Goal: Information Seeking & Learning: Learn about a topic

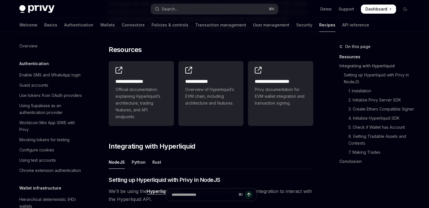
scroll to position [548, 0]
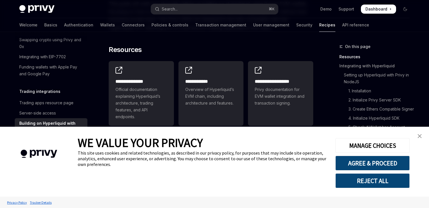
click at [420, 135] on img "close banner" at bounding box center [420, 136] width 4 height 4
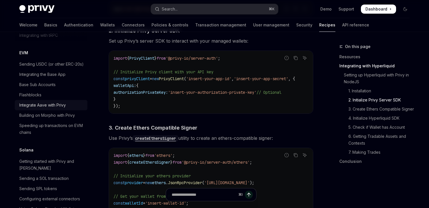
scroll to position [800, 0]
click at [58, 111] on div "Building on Morpho with Privy" at bounding box center [47, 114] width 56 height 7
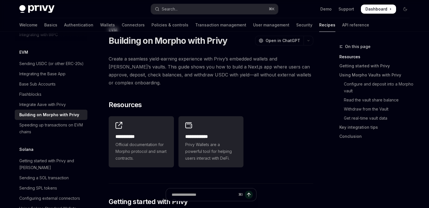
scroll to position [10, 0]
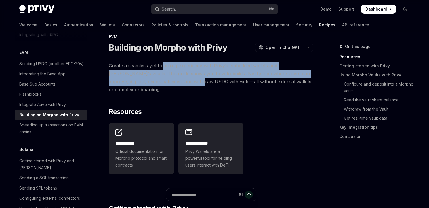
drag, startPoint x: 164, startPoint y: 66, endPoint x: 185, endPoint y: 84, distance: 27.0
click at [185, 84] on span "Create a seamless yield-earning experience with Privy’s embedded wallets and Mo…" at bounding box center [211, 78] width 205 height 32
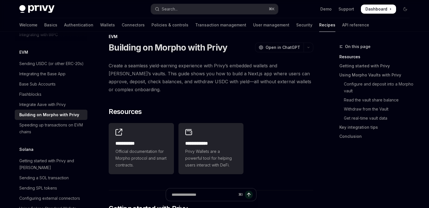
scroll to position [23, 0]
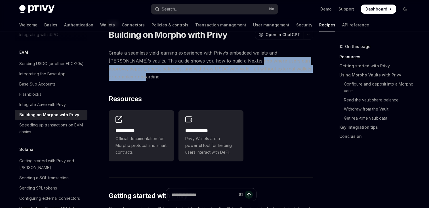
drag, startPoint x: 239, startPoint y: 59, endPoint x: 243, endPoint y: 77, distance: 17.8
click at [243, 77] on span "Create a seamless yield-earning experience with Privy’s embedded wallets and Mo…" at bounding box center [211, 65] width 205 height 32
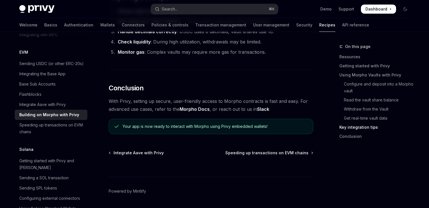
scroll to position [1460, 0]
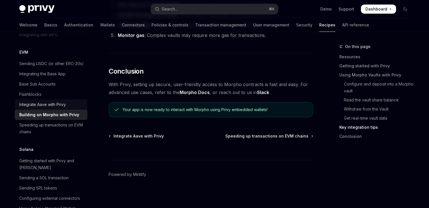
click at [51, 101] on div "Integrate Aave with Privy" at bounding box center [42, 104] width 47 height 7
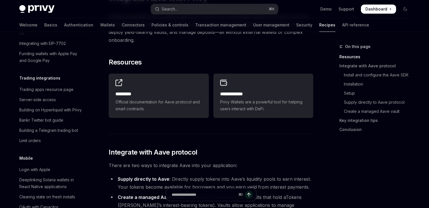
scroll to position [552, 0]
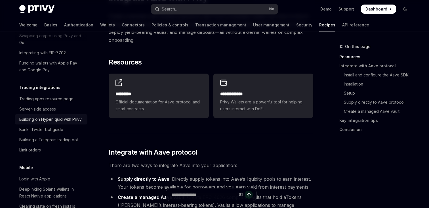
click at [61, 116] on div "Building on Hyperliquid with Privy" at bounding box center [50, 119] width 62 height 7
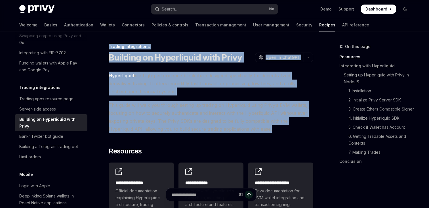
drag, startPoint x: 250, startPoint y: 132, endPoint x: 200, endPoint y: 35, distance: 108.9
click at [201, 108] on span "This guide will walk you through setting up trading on Hyperliquid using Privy’…" at bounding box center [211, 117] width 205 height 32
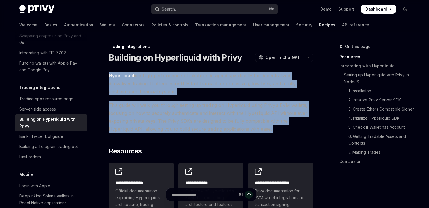
drag, startPoint x: 106, startPoint y: 74, endPoint x: 255, endPoint y: 134, distance: 160.1
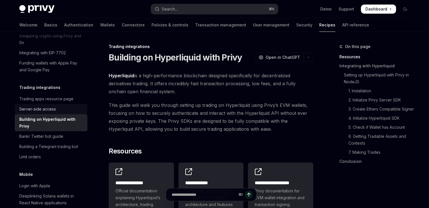
click at [47, 106] on div "Server-side access" at bounding box center [37, 109] width 37 height 7
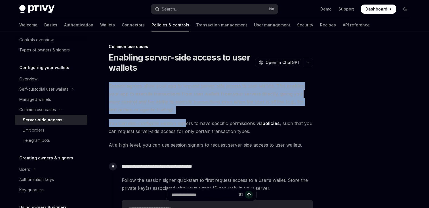
drag, startPoint x: 106, startPoint y: 87, endPoint x: 186, endPoint y: 123, distance: 87.5
click at [186, 123] on span "You can also configure session signers to have specific permissions via policie…" at bounding box center [211, 127] width 205 height 16
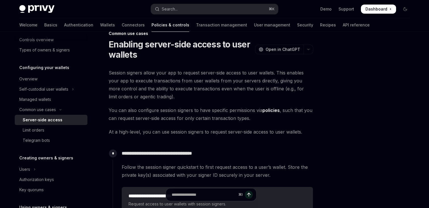
scroll to position [0, 0]
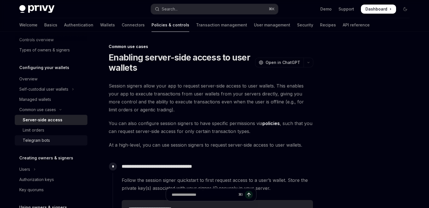
click at [59, 137] on div "Telegram bots" at bounding box center [53, 140] width 61 height 7
type textarea "*"
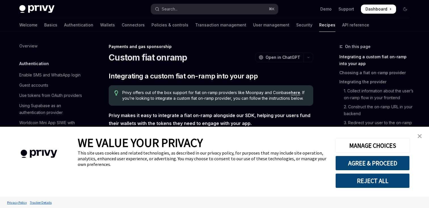
scroll to position [431, 0]
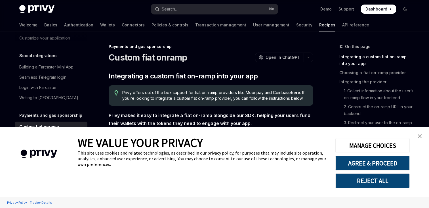
click at [392, 181] on button "REJECT ALL" at bounding box center [373, 180] width 74 height 15
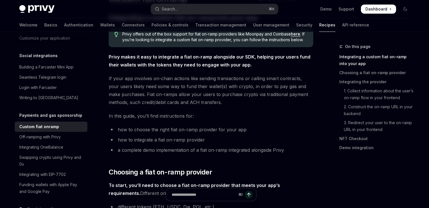
scroll to position [102, 0]
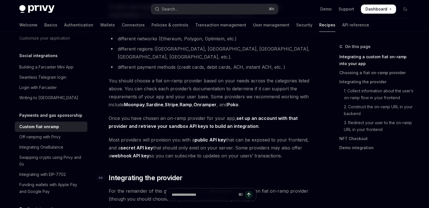
scroll to position [143, 0]
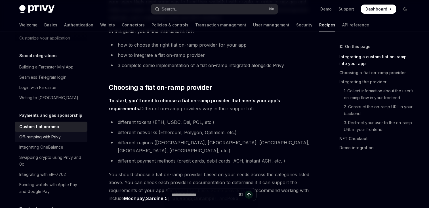
click at [69, 134] on div "Off-ramping with Privy" at bounding box center [51, 137] width 65 height 7
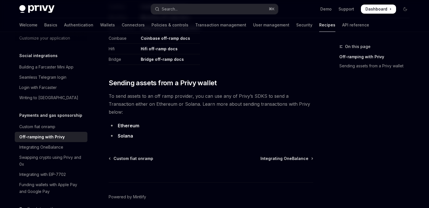
scroll to position [340, 0]
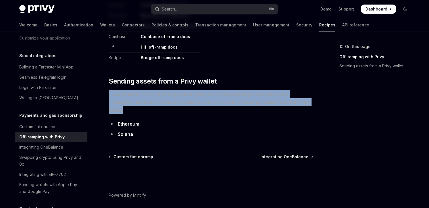
drag, startPoint x: 109, startPoint y: 95, endPoint x: 299, endPoint y: 101, distance: 190.7
click at [299, 101] on span "To send assets to an off ramp provider, you can use any of Privy’s SDKS to send…" at bounding box center [211, 102] width 205 height 24
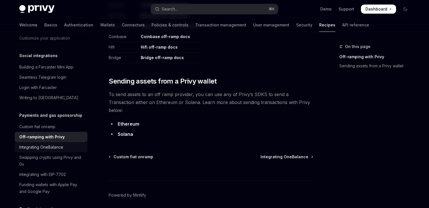
click at [52, 144] on div "Integrating OneBalance" at bounding box center [41, 147] width 44 height 7
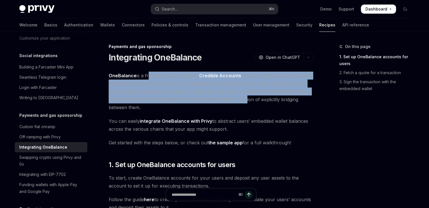
drag, startPoint x: 146, startPoint y: 74, endPoint x: 239, endPoint y: 103, distance: 97.2
click at [239, 103] on span "OneBalance is a framework for setting up Credible Accounts for users, that allo…" at bounding box center [211, 92] width 205 height 40
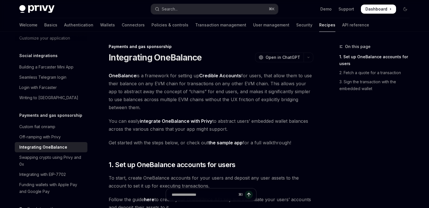
scroll to position [10, 0]
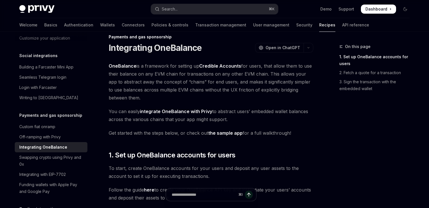
drag, startPoint x: 241, startPoint y: 64, endPoint x: 306, endPoint y: 98, distance: 73.8
click at [306, 98] on span "OneBalance is a framework for setting up Credible Accounts for users, that allo…" at bounding box center [211, 82] width 205 height 40
click at [66, 154] on div "Swapping crypto using Privy and 0x" at bounding box center [51, 161] width 65 height 14
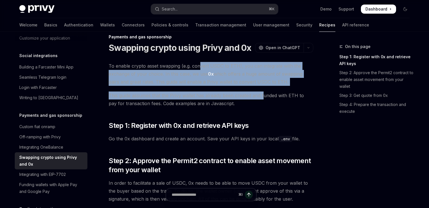
drag, startPoint x: 201, startPoint y: 63, endPoint x: 263, endPoint y: 98, distance: 71.8
click at [263, 98] on span "This guide assumes that the Privy wallet has already been created and funded wi…" at bounding box center [211, 99] width 205 height 16
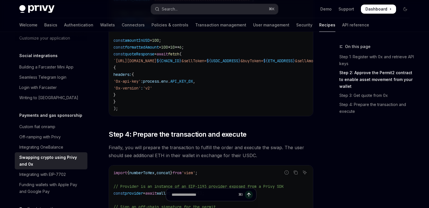
scroll to position [515, 0]
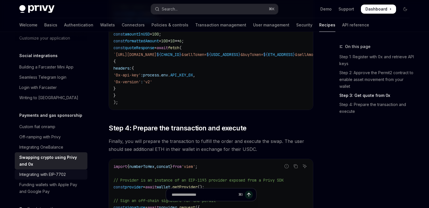
click at [70, 171] on div "Integrating with EIP-7702" at bounding box center [51, 174] width 65 height 7
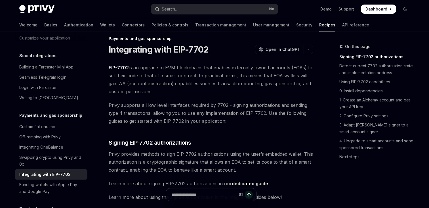
scroll to position [14, 0]
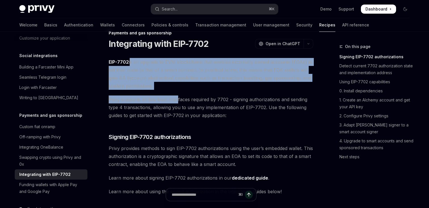
drag, startPoint x: 130, startPoint y: 62, endPoint x: 176, endPoint y: 100, distance: 60.2
click at [176, 100] on span "Privy supports all low level interfaces required by 7702 - signing authorizatio…" at bounding box center [211, 107] width 205 height 24
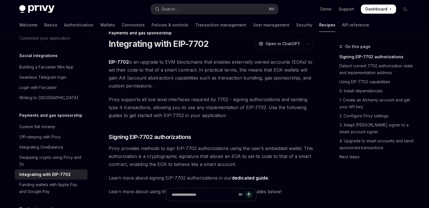
scroll to position [21, 0]
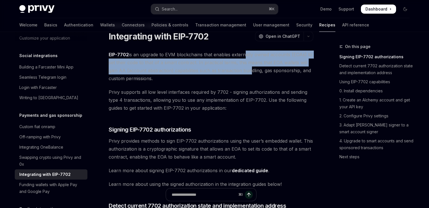
drag, startPoint x: 243, startPoint y: 57, endPoint x: 248, endPoint y: 74, distance: 17.0
click at [248, 74] on span "EIP-7702 is an upgrade to EVM blockchains that enables externally owned account…" at bounding box center [211, 67] width 205 height 32
click at [248, 73] on span "EIP-7702 is an upgrade to EVM blockchains that enables externally owned account…" at bounding box center [211, 67] width 205 height 32
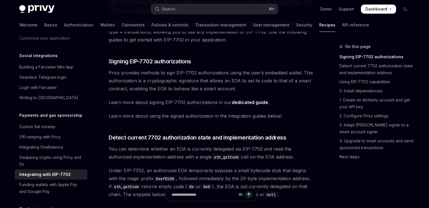
scroll to position [99, 0]
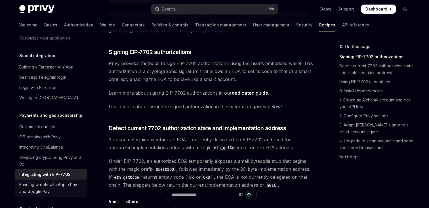
click at [28, 181] on div "Funding wallets with Apple Pay and Google Pay" at bounding box center [51, 188] width 65 height 14
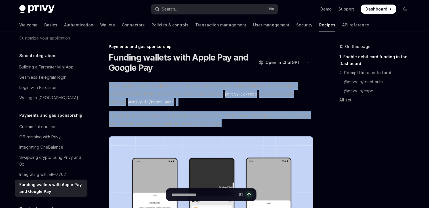
drag, startPoint x: 223, startPoint y: 126, endPoint x: 186, endPoint y: 78, distance: 61.1
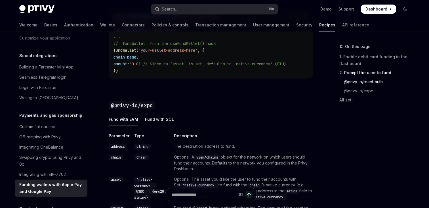
scroll to position [591, 0]
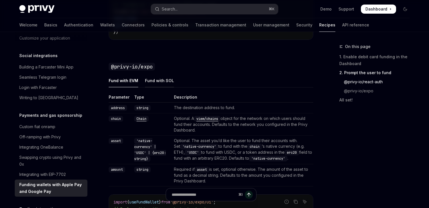
click at [152, 80] on div "Fund with SOL" at bounding box center [159, 80] width 29 height 13
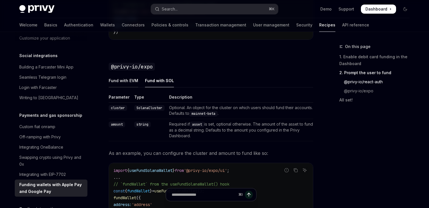
click at [119, 84] on div "Fund with EVM" at bounding box center [124, 80] width 30 height 13
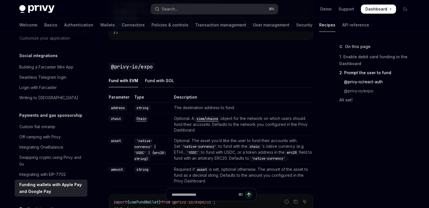
click at [161, 81] on div "Fund with SOL" at bounding box center [159, 80] width 29 height 13
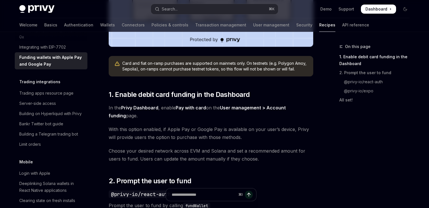
scroll to position [229, 0]
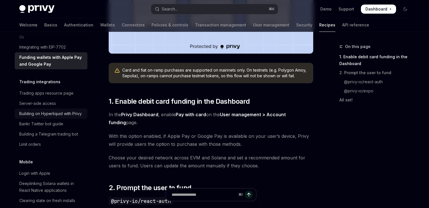
click at [69, 110] on div "Building on Hyperliquid with Privy" at bounding box center [50, 113] width 62 height 7
type textarea "*"
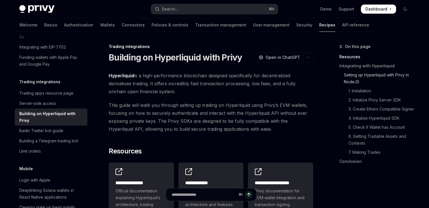
click at [370, 73] on link "Setting up Hyperliquid with Privy in NodeJS" at bounding box center [377, 78] width 75 height 16
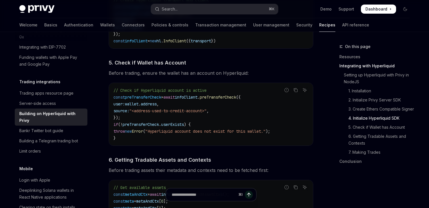
scroll to position [671, 0]
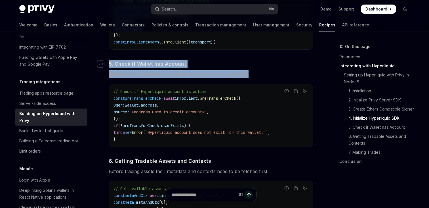
drag, startPoint x: 249, startPoint y: 76, endPoint x: 104, endPoint y: 65, distance: 145.9
click at [109, 65] on div "​ Setting up Hyperliquid with Privy in NodeJS We’ll be using the Hyperliquid SD…" at bounding box center [211, 77] width 205 height 940
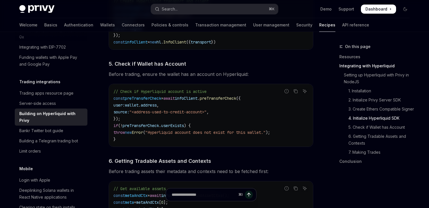
click at [169, 75] on span "Before trading, ensure the wallet has an account on Hyperliquid:" at bounding box center [211, 74] width 205 height 8
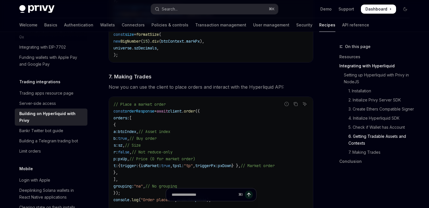
scroll to position [950, 0]
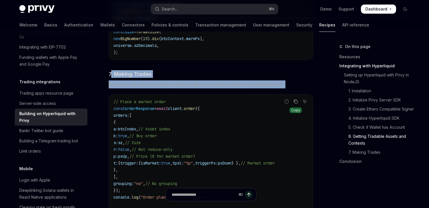
drag, startPoint x: 111, startPoint y: 72, endPoint x: 294, endPoint y: 102, distance: 185.3
click at [287, 86] on span "Now you can use the client to place orders and interact with the Hyperliquid AP…" at bounding box center [211, 84] width 205 height 8
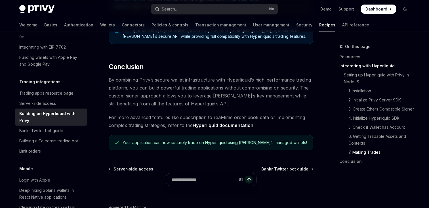
scroll to position [1184, 0]
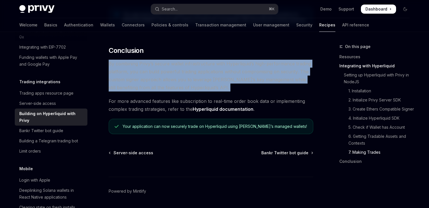
drag, startPoint x: 106, startPoint y: 64, endPoint x: 192, endPoint y: 101, distance: 93.7
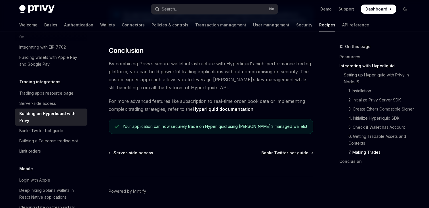
scroll to position [1189, 0]
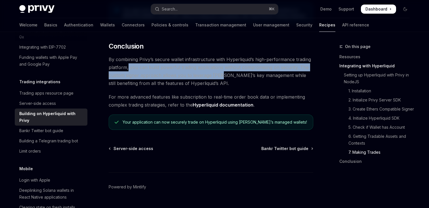
drag, startPoint x: 128, startPoint y: 71, endPoint x: 220, endPoint y: 82, distance: 92.3
click at [220, 82] on span "By combining Privy’s secure wallet infrastructure with Hyperliquid’s high-perfo…" at bounding box center [211, 71] width 205 height 32
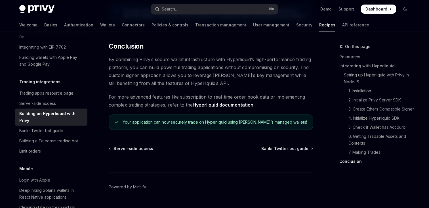
scroll to position [1193, 0]
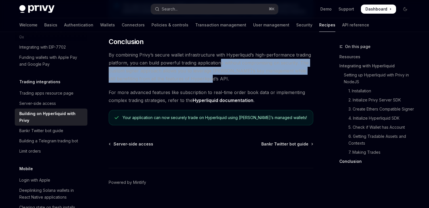
drag, startPoint x: 218, startPoint y: 66, endPoint x: 224, endPoint y: 84, distance: 18.5
click at [224, 83] on span "By combining Privy’s secure wallet infrastructure with Hyperliquid’s high-perfo…" at bounding box center [211, 67] width 205 height 32
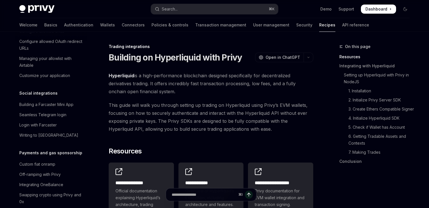
scroll to position [406, 0]
